Goal: Task Accomplishment & Management: Use online tool/utility

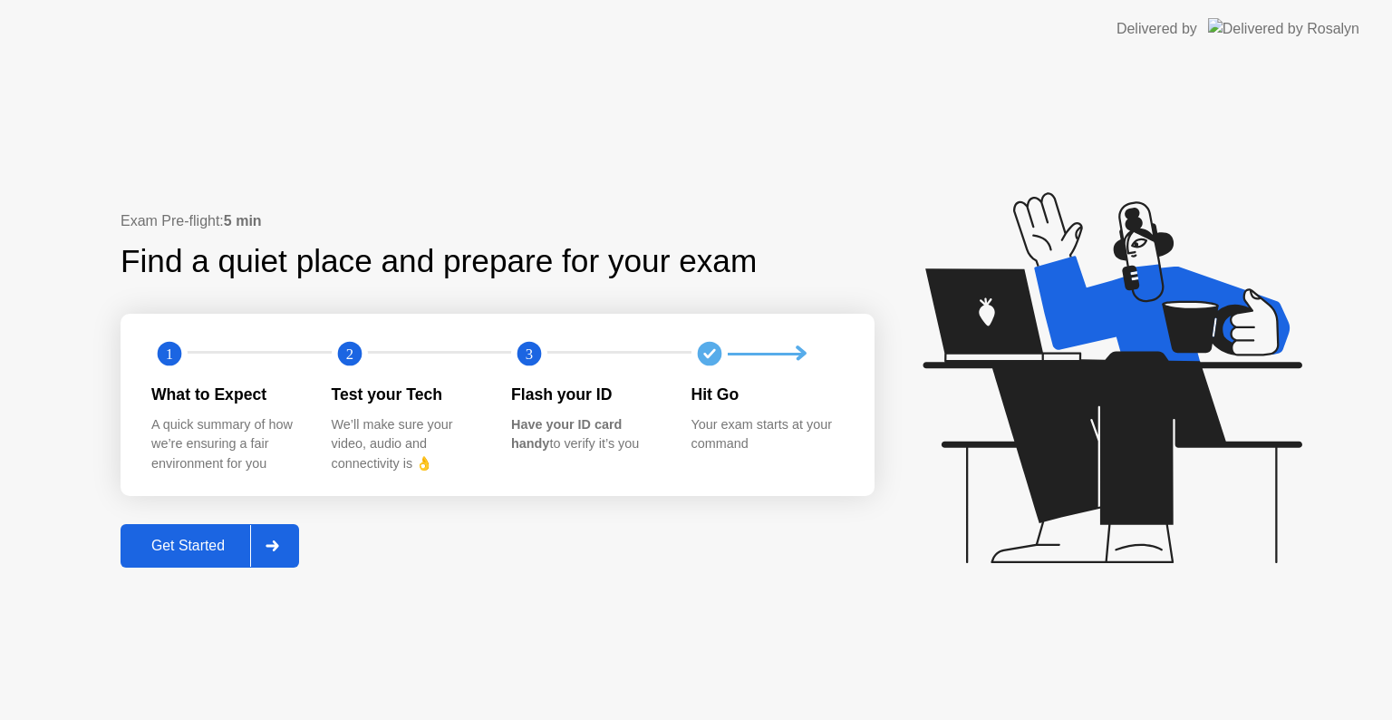
click at [198, 546] on div "Get Started" at bounding box center [188, 545] width 124 height 16
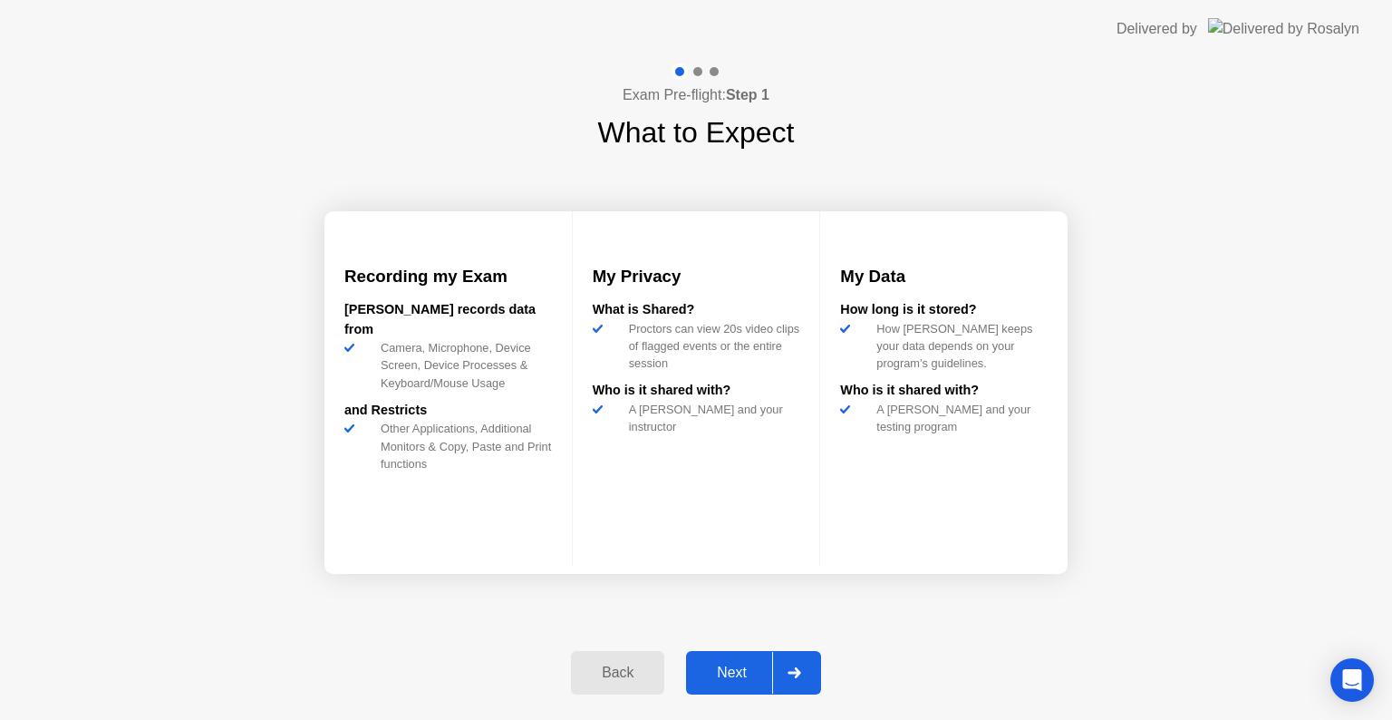
click at [772, 671] on div at bounding box center [793, 673] width 43 height 42
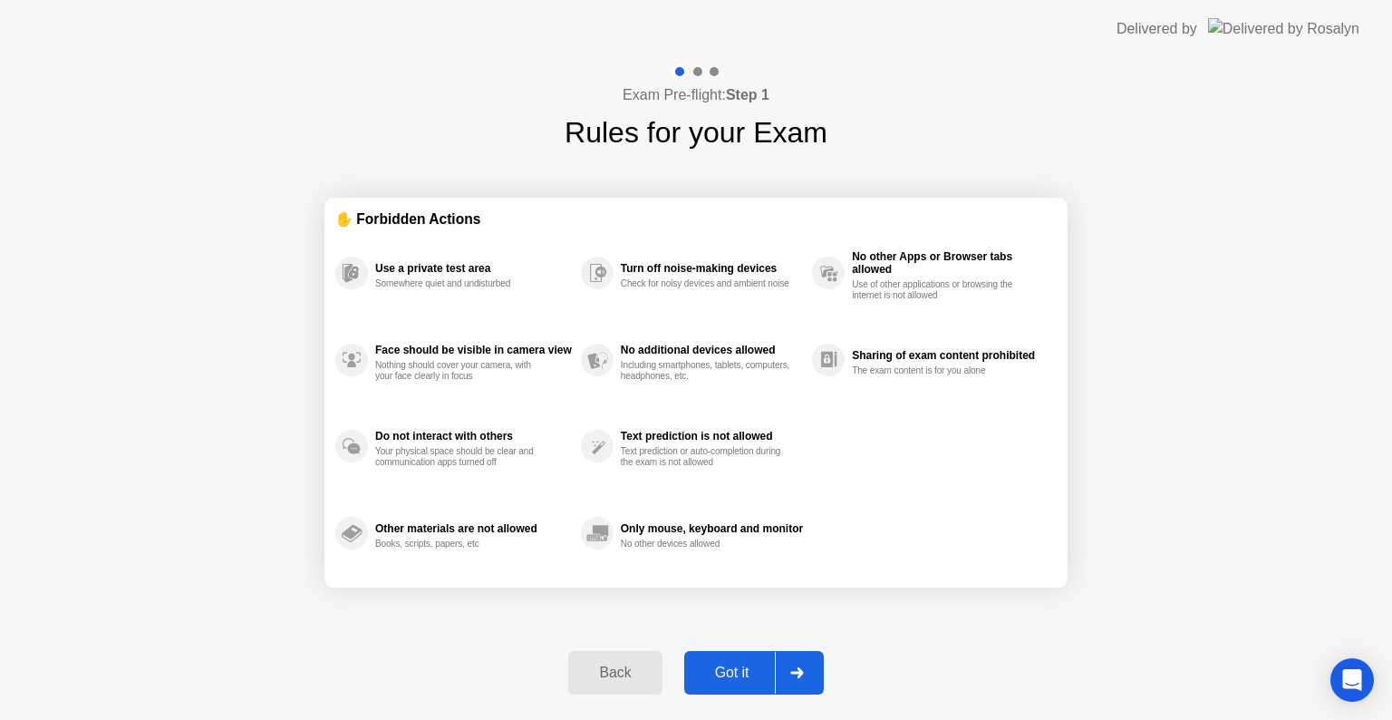
click at [771, 672] on div "Got it" at bounding box center [732, 672] width 85 height 16
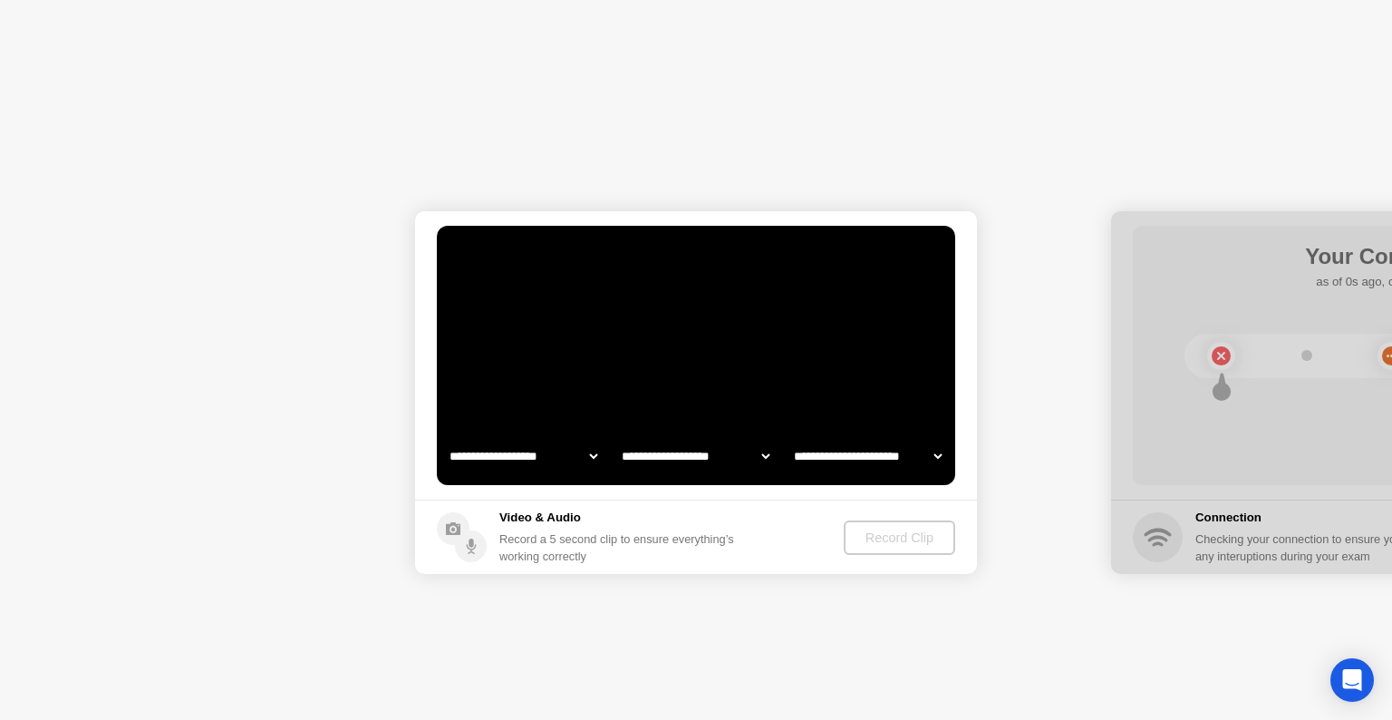
select select "**********"
select select "*******"
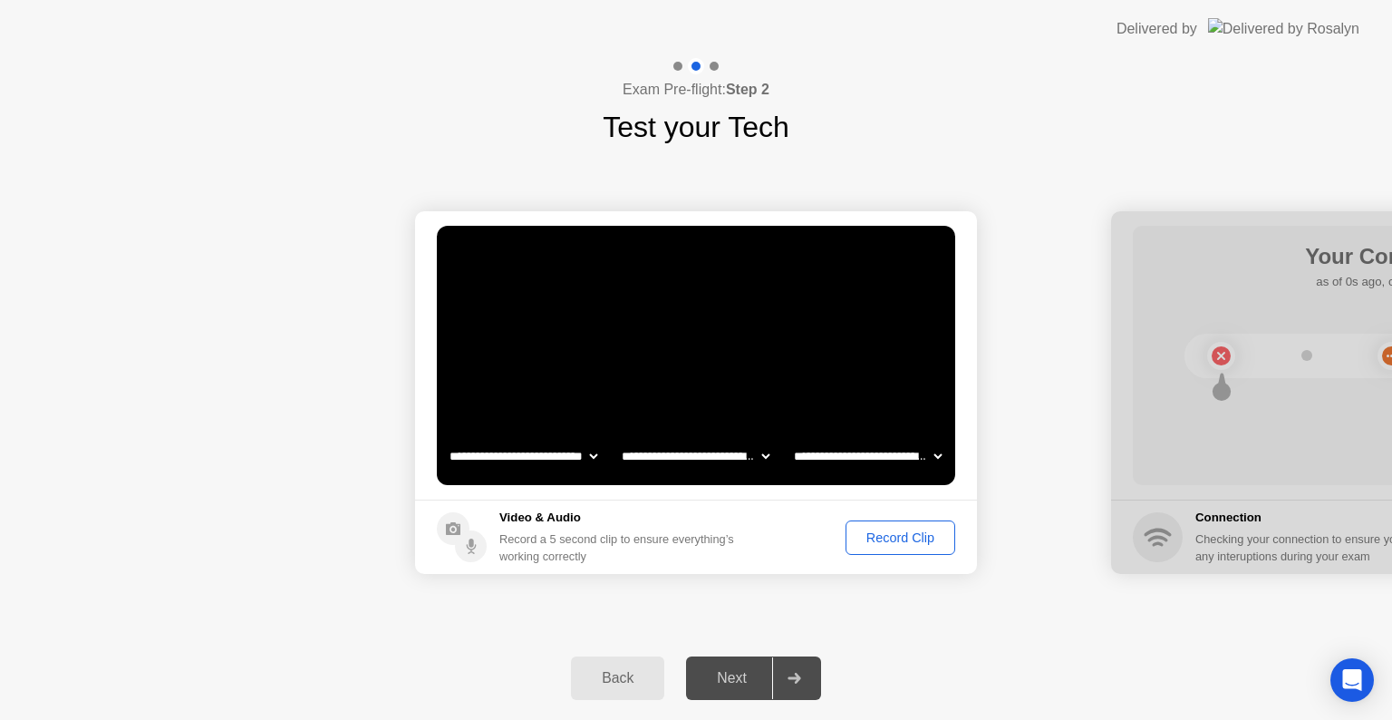
click at [909, 514] on footer "Video & Audio Record a 5 second clip to ensure everything’s working correctly R…" at bounding box center [696, 536] width 562 height 74
click at [909, 531] on div "Record Clip" at bounding box center [900, 537] width 97 height 14
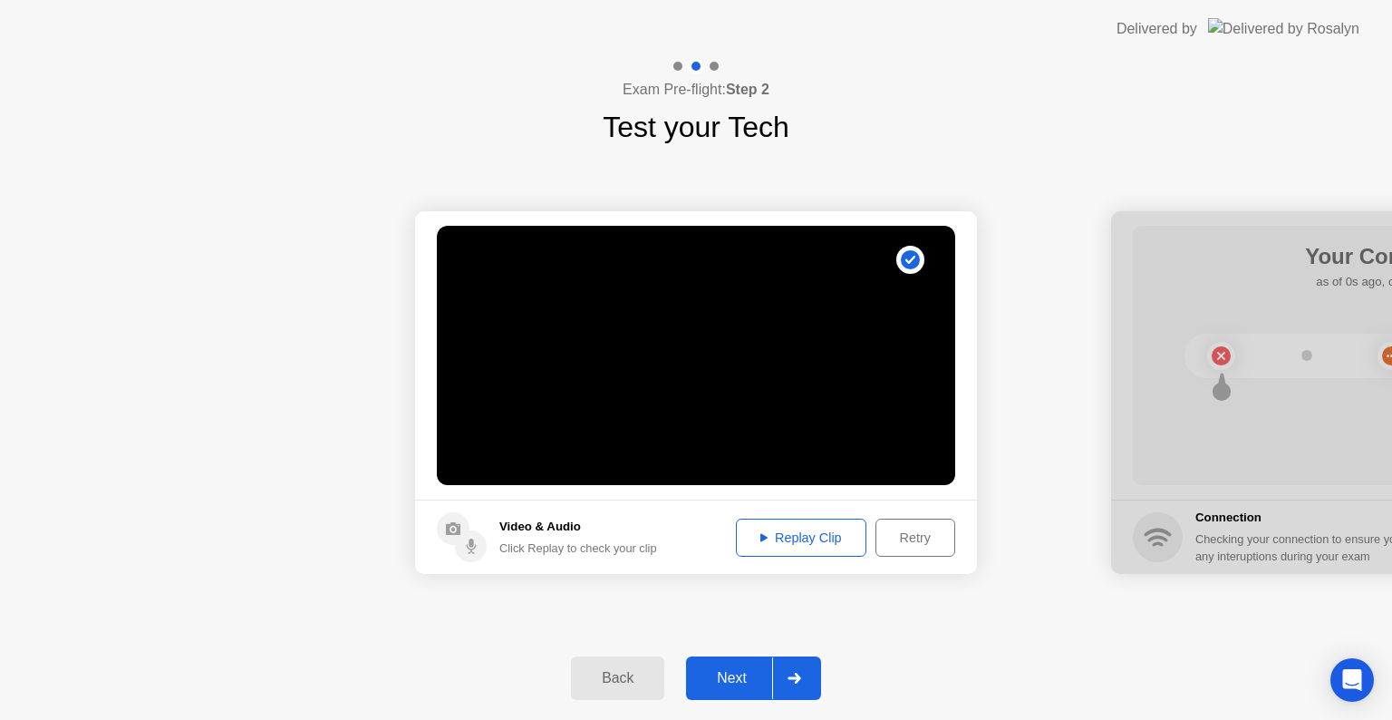
click at [780, 535] on div "Replay Clip" at bounding box center [801, 537] width 118 height 14
click at [731, 670] on div "Next" at bounding box center [731, 678] width 81 height 16
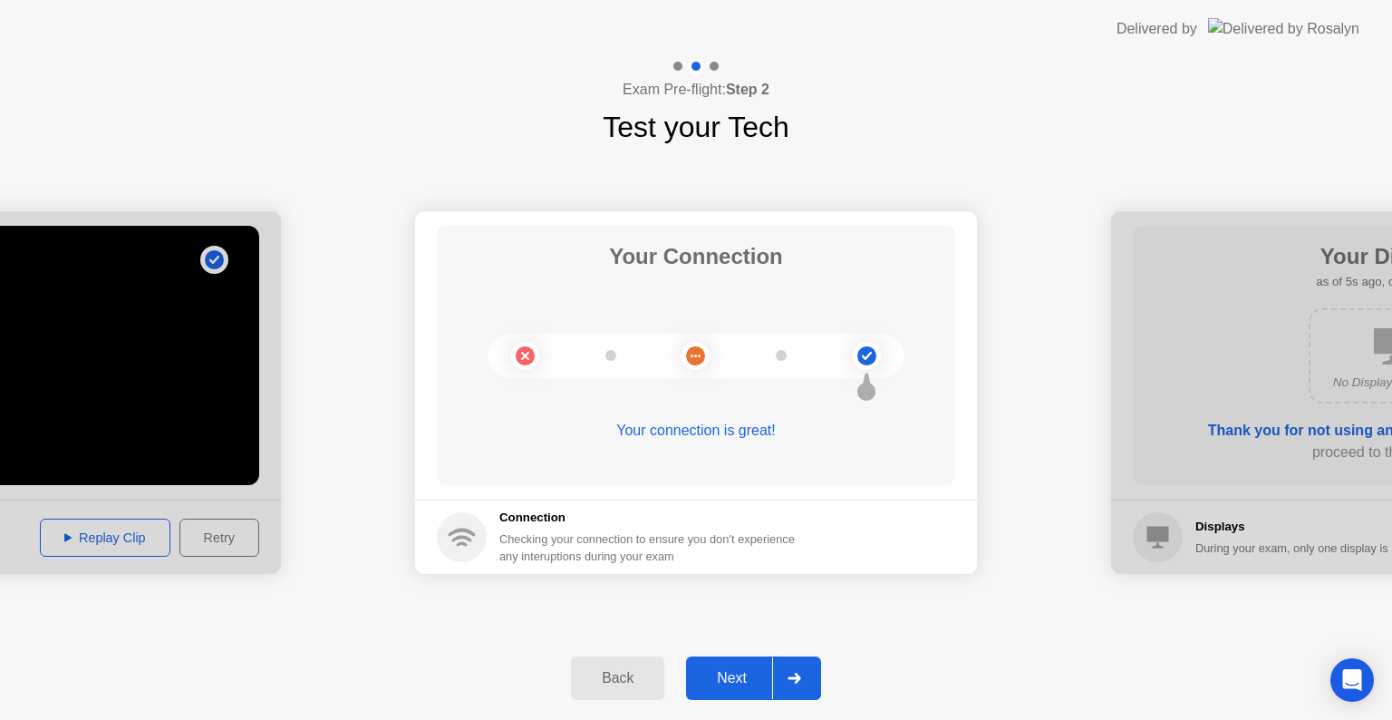
click at [745, 671] on div "Next" at bounding box center [731, 678] width 81 height 16
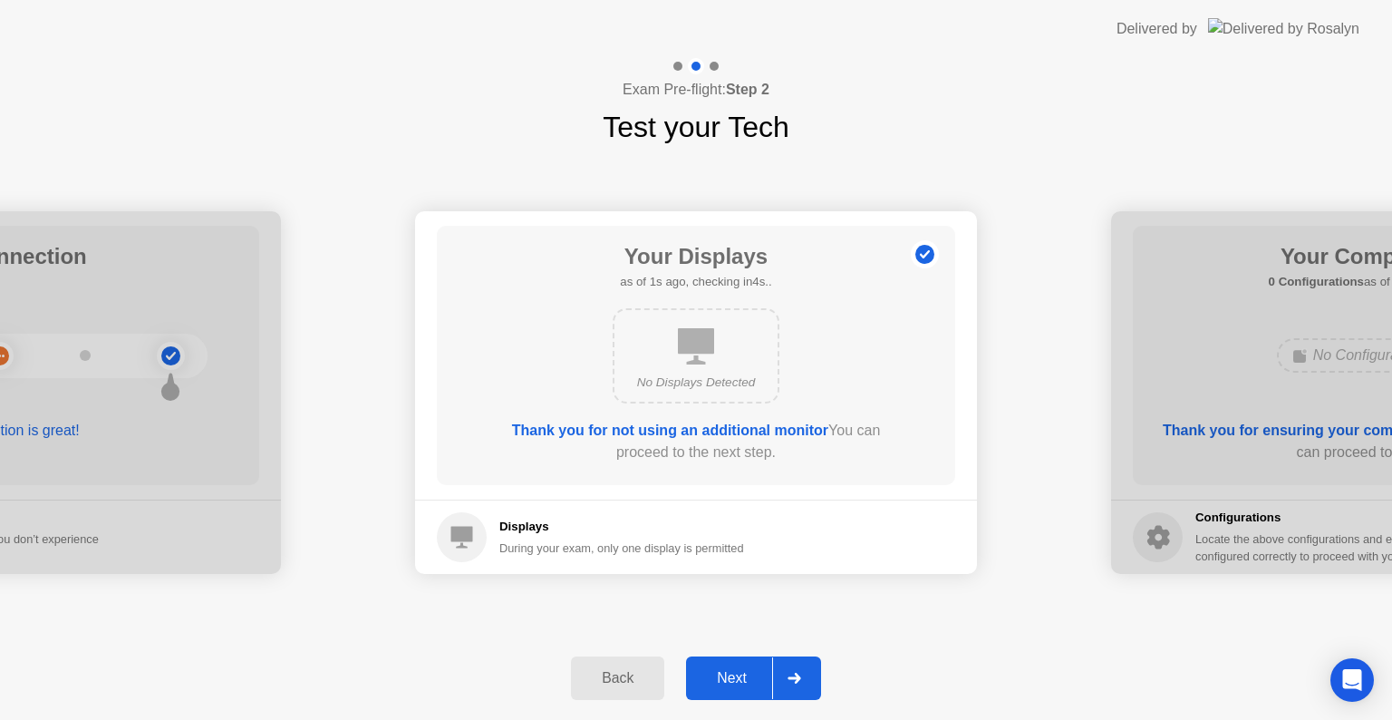
click at [745, 671] on div "Next" at bounding box center [731, 678] width 81 height 16
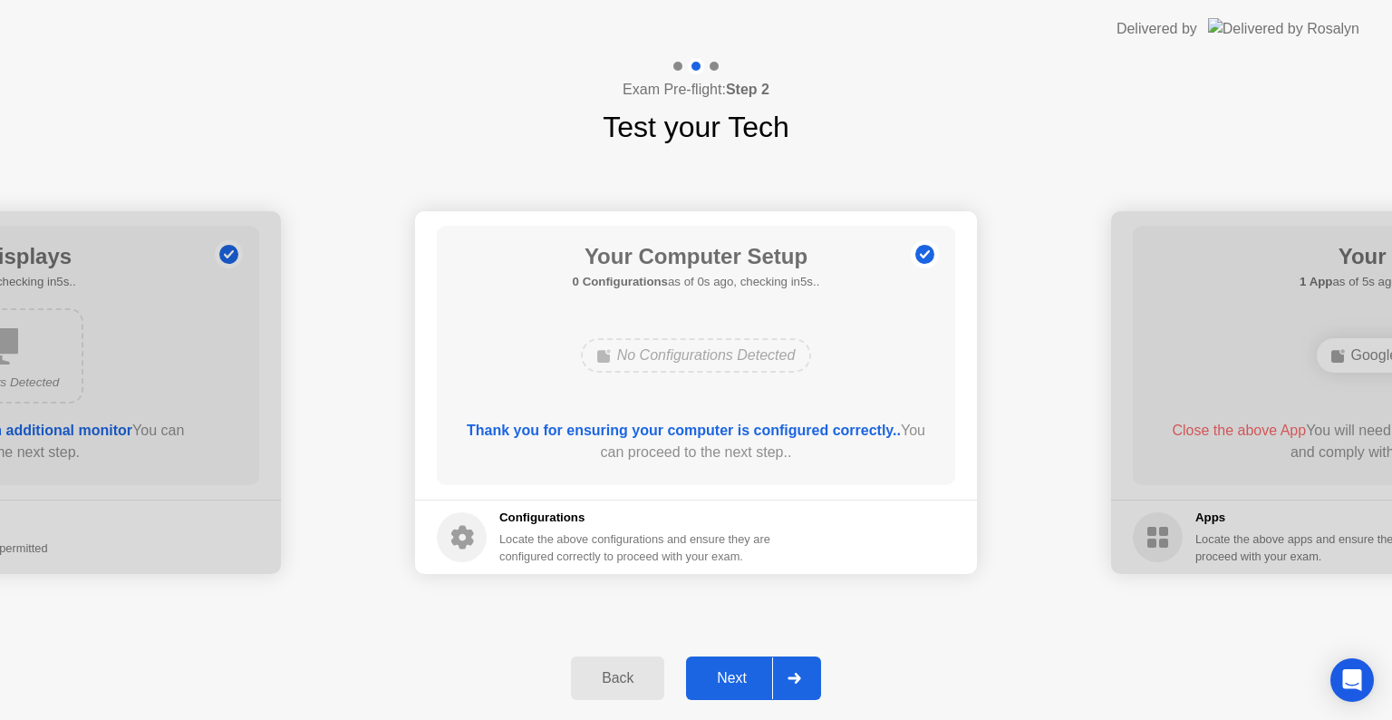
click at [745, 671] on div "Next" at bounding box center [731, 678] width 81 height 16
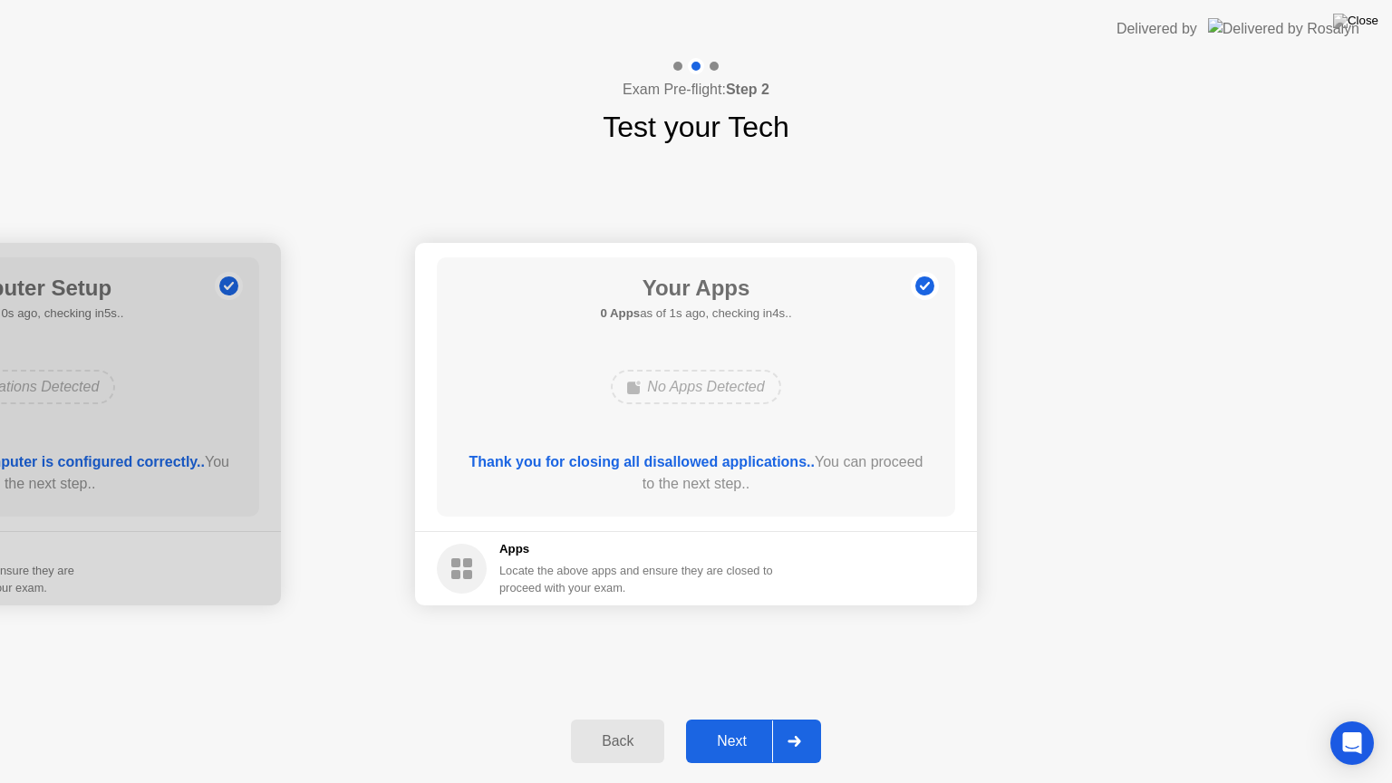
click at [753, 719] on div "Next" at bounding box center [731, 741] width 81 height 16
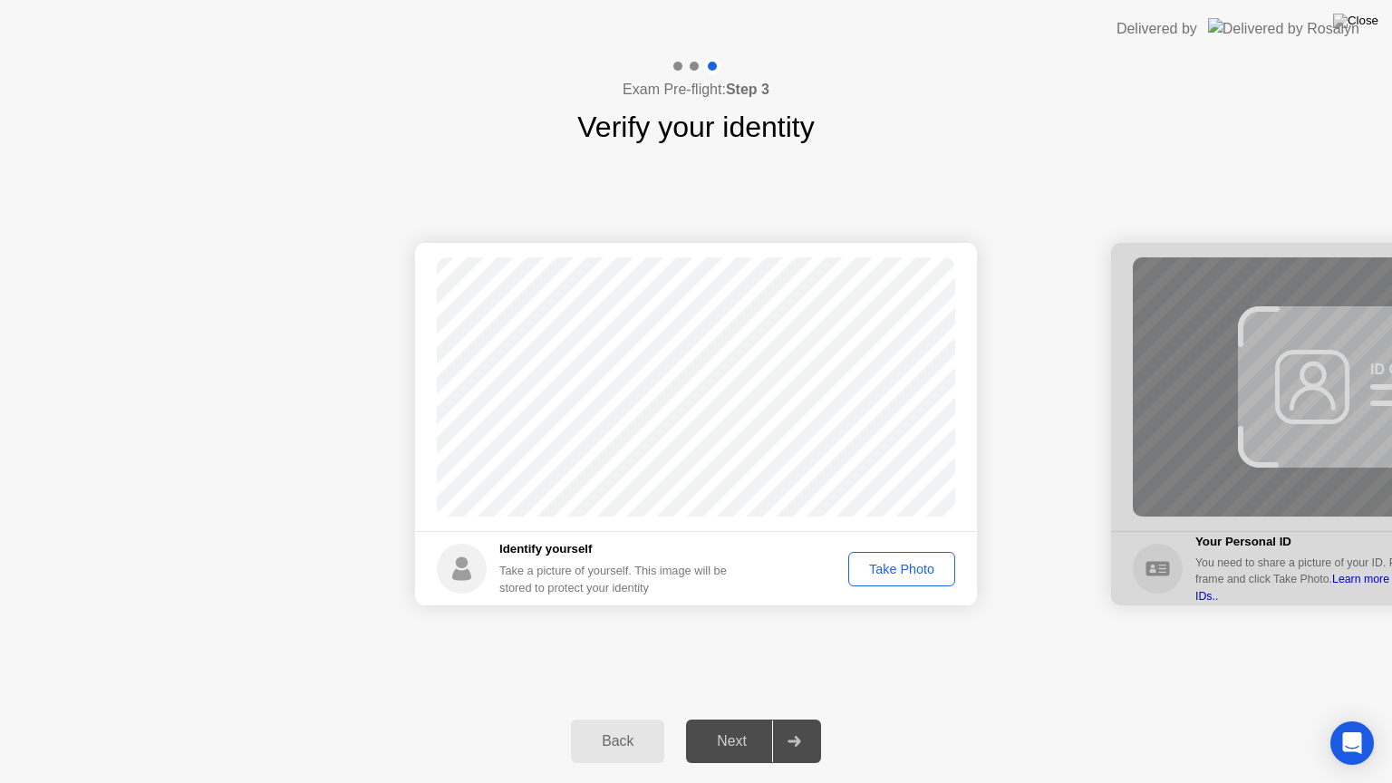
click at [885, 580] on button "Take Photo" at bounding box center [901, 569] width 107 height 34
click at [732, 719] on div "Next" at bounding box center [731, 741] width 81 height 16
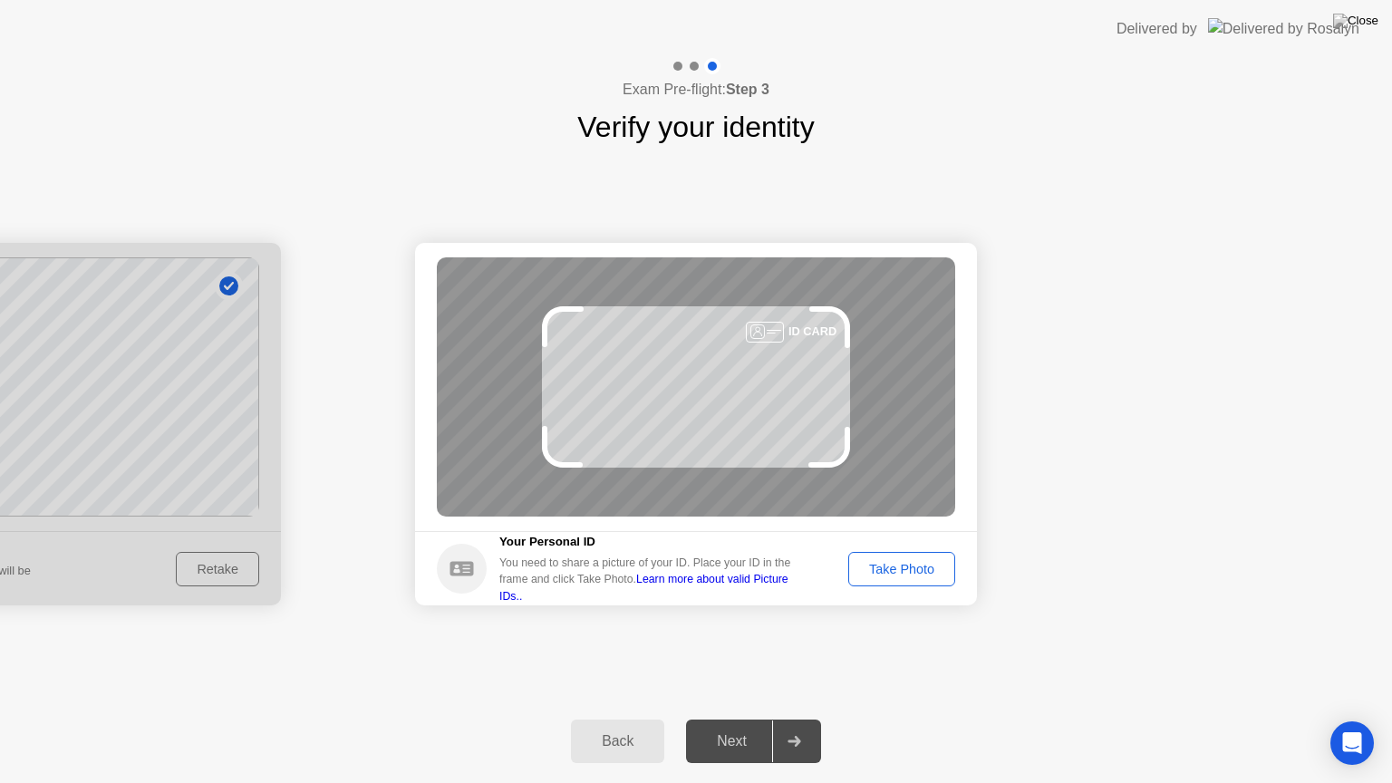
click at [894, 565] on div "Take Photo" at bounding box center [902, 569] width 94 height 14
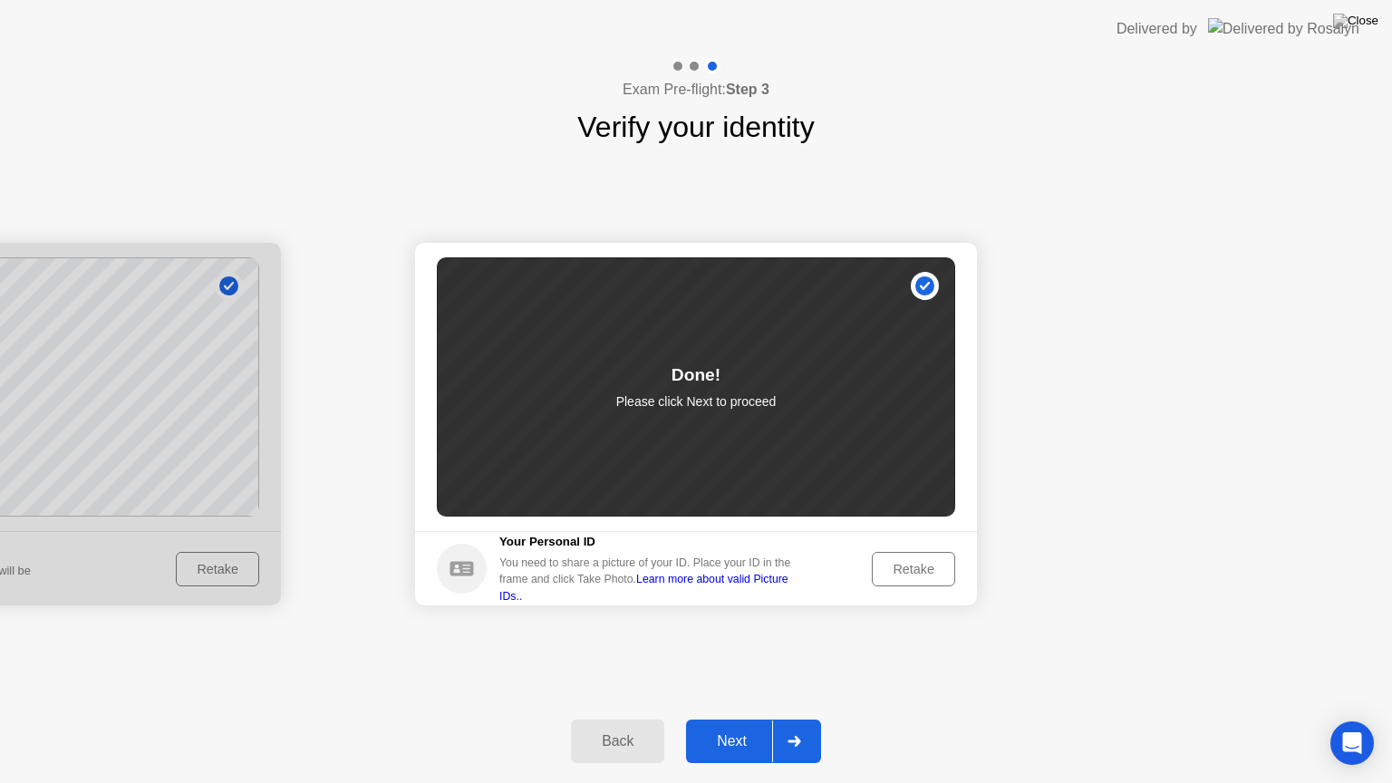
click at [743, 719] on div "Next" at bounding box center [731, 741] width 81 height 16
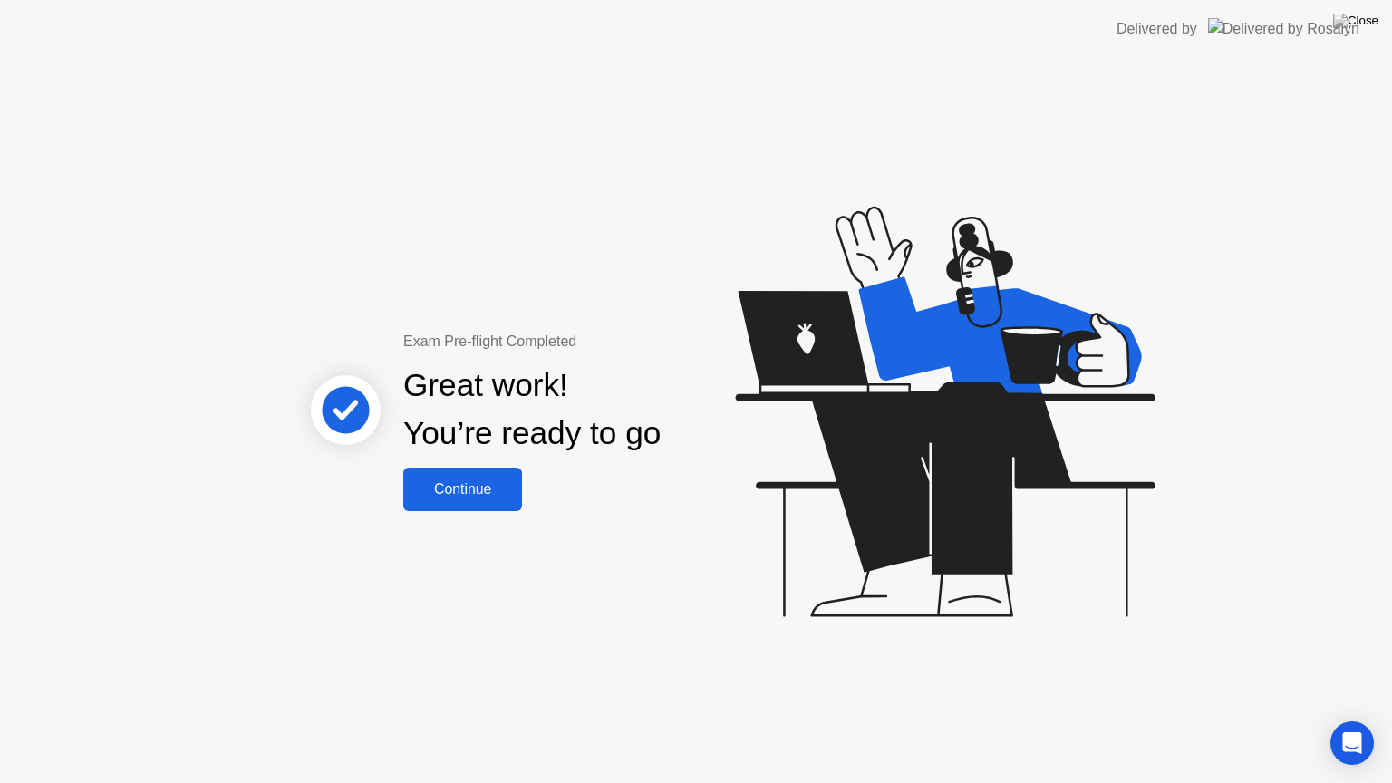
click at [502, 495] on div "Continue" at bounding box center [463, 489] width 108 height 16
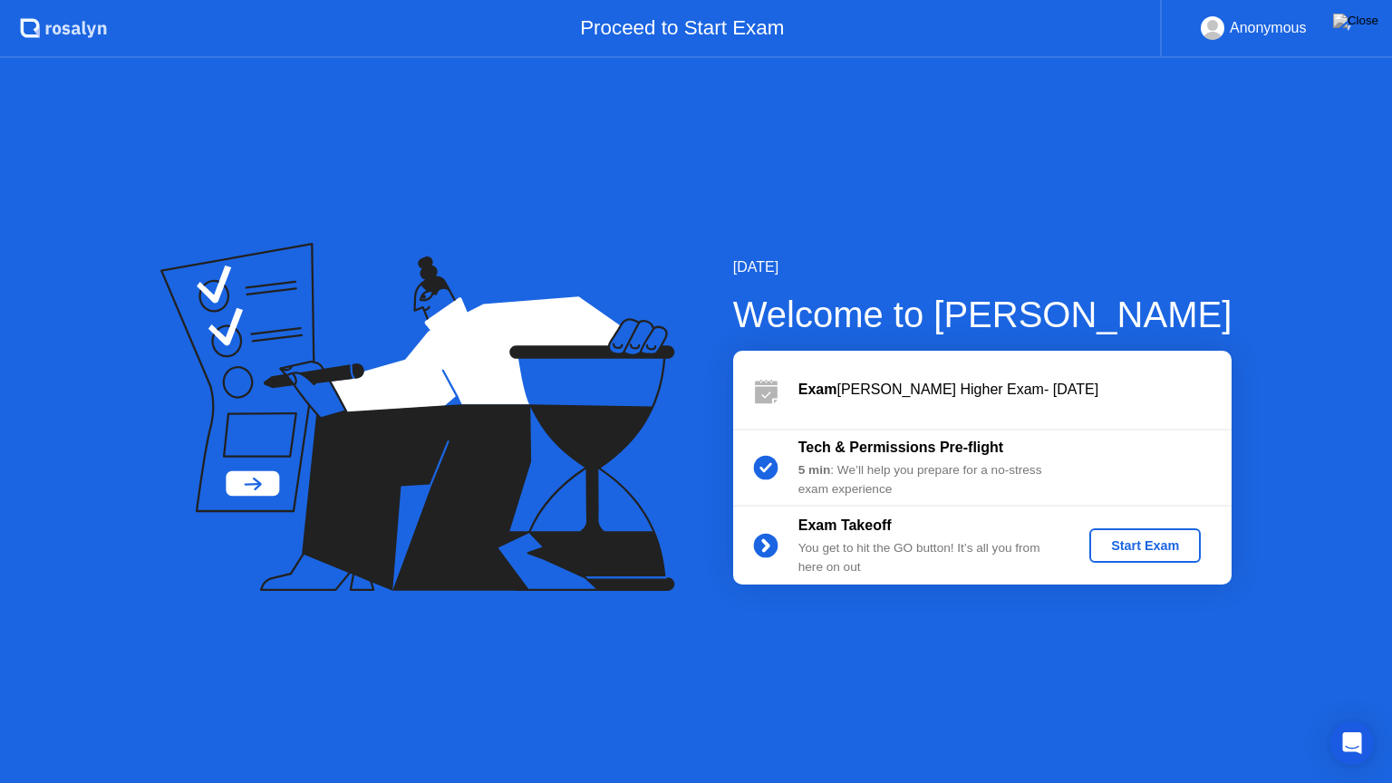
click at [1104, 538] on div "Start Exam" at bounding box center [1145, 545] width 97 height 14
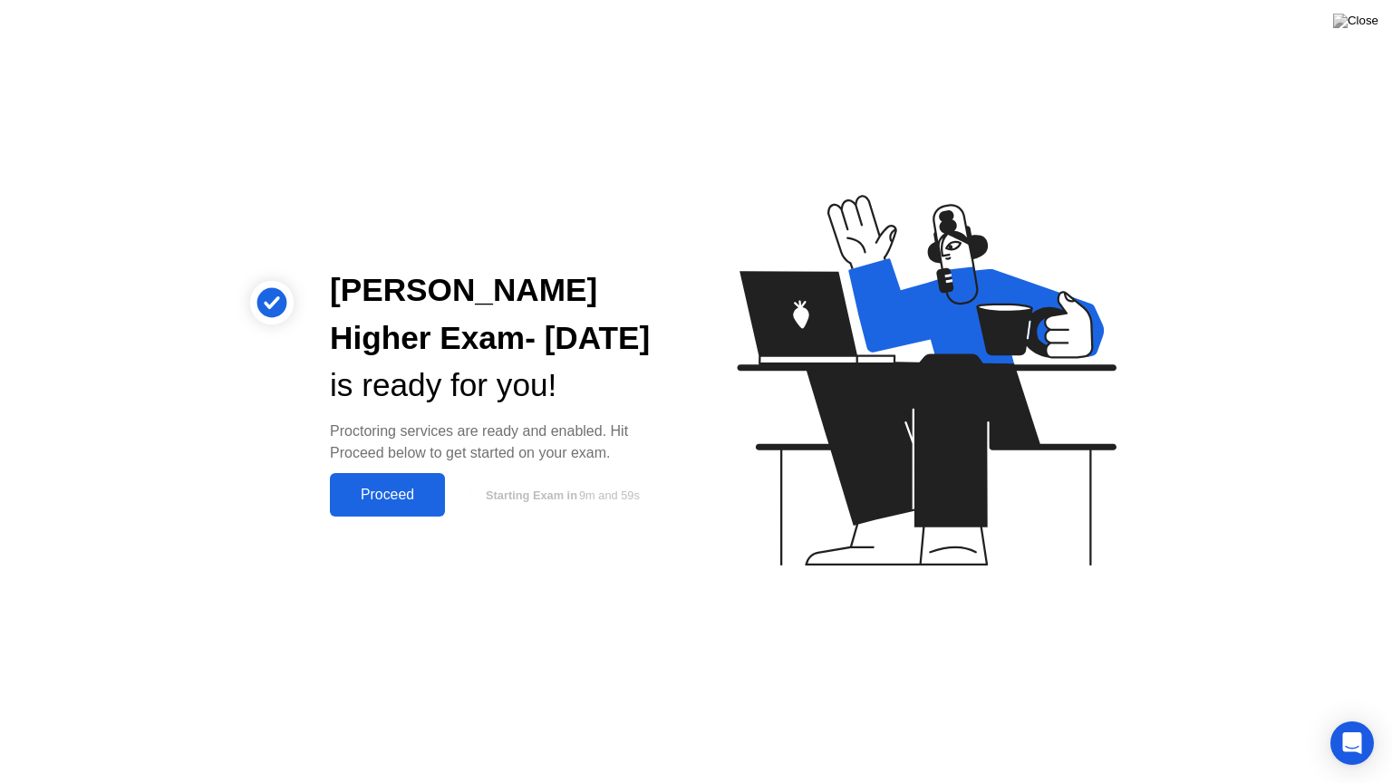
click at [395, 497] on div "Proceed" at bounding box center [387, 495] width 104 height 16
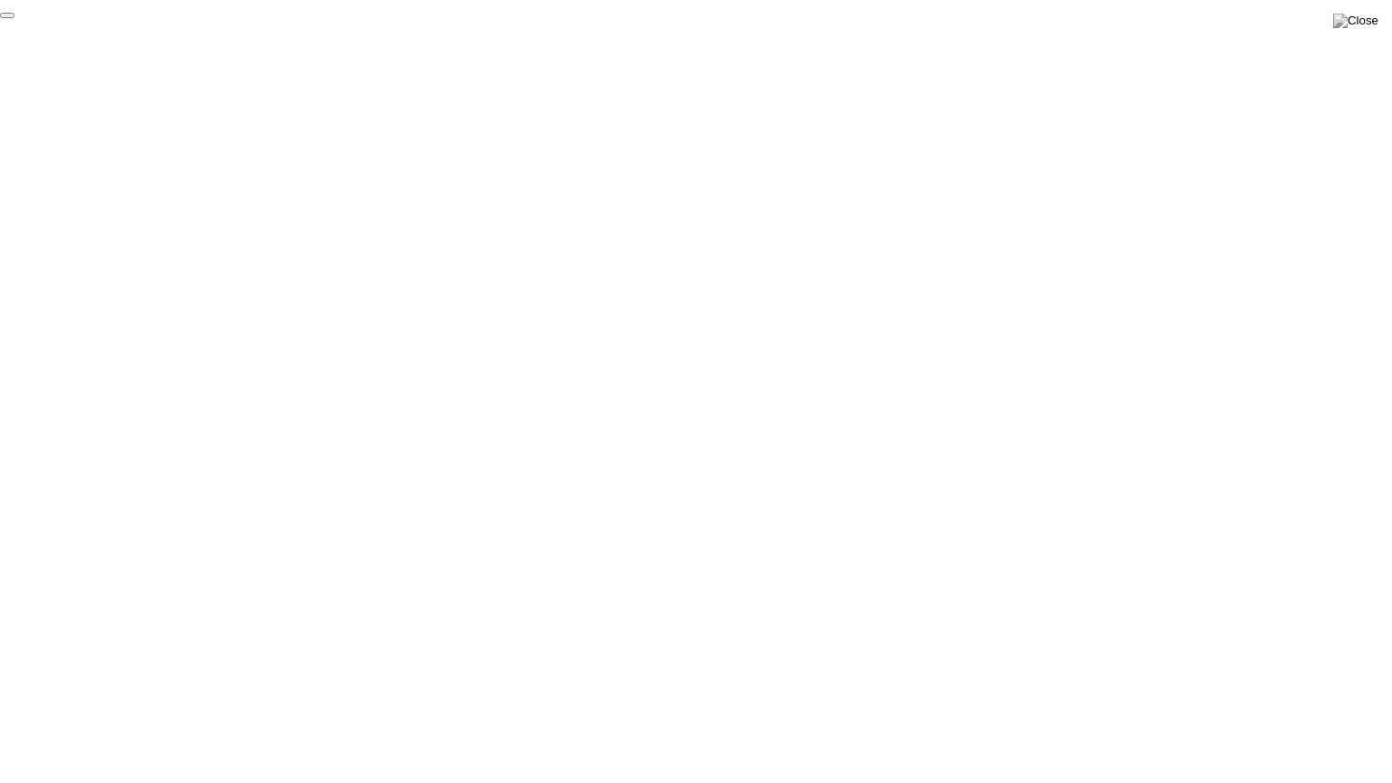
click div "End Proctoring Session"
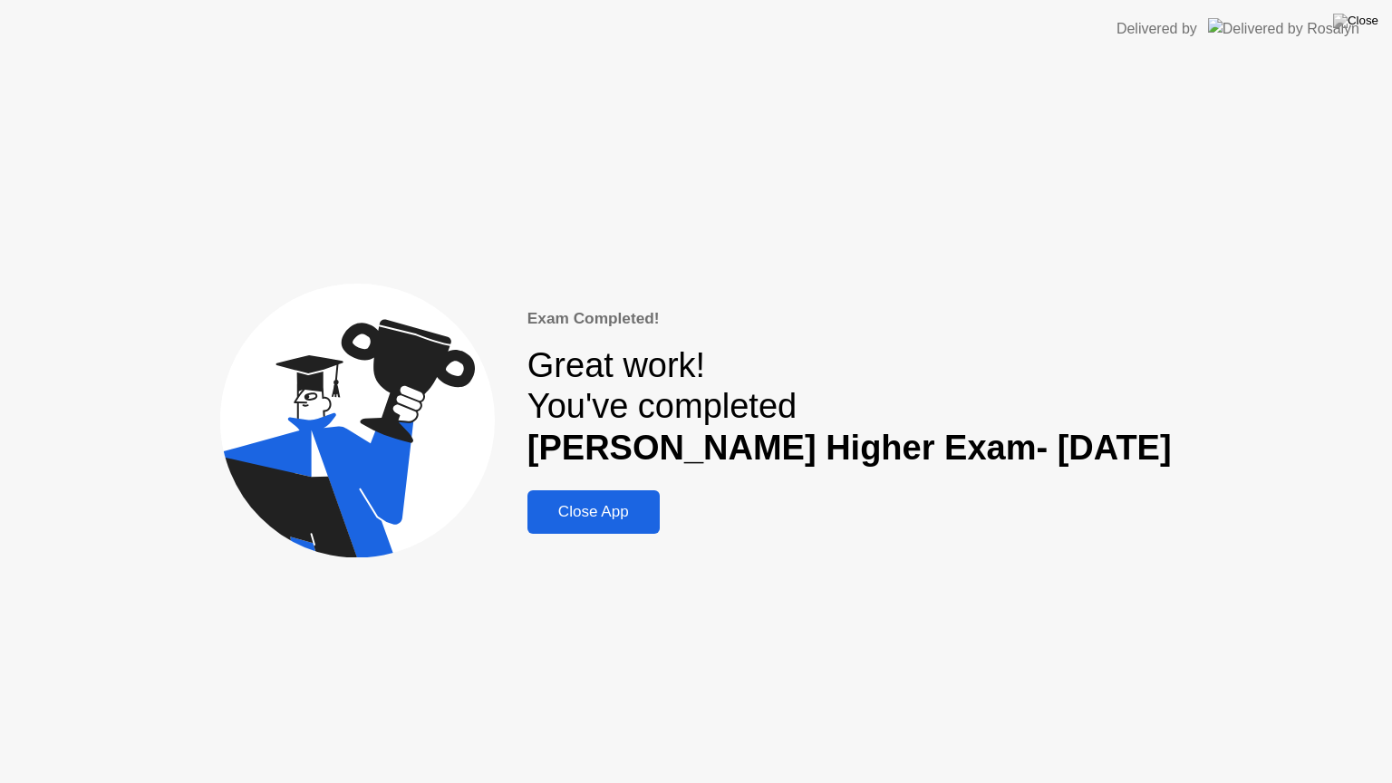
click at [637, 509] on div "Close App" at bounding box center [593, 512] width 121 height 18
